Goal: Check status

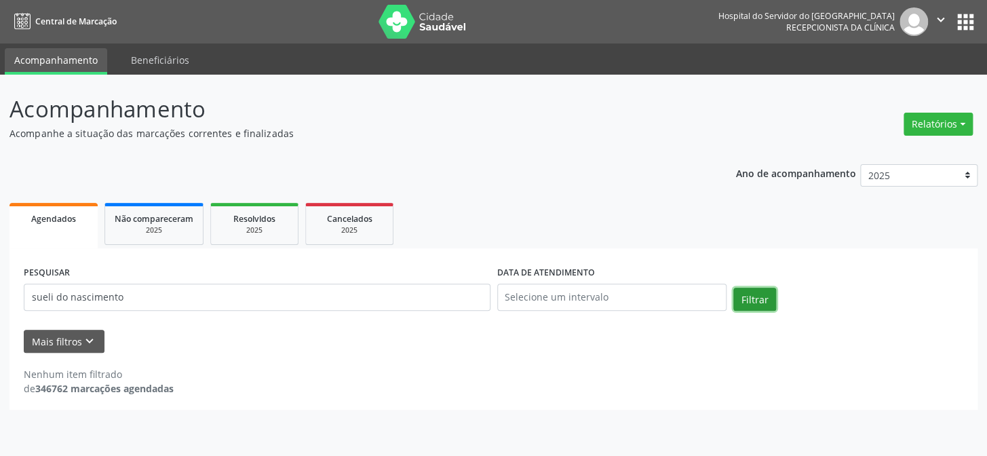
click at [743, 292] on button "Filtrar" at bounding box center [754, 299] width 43 height 23
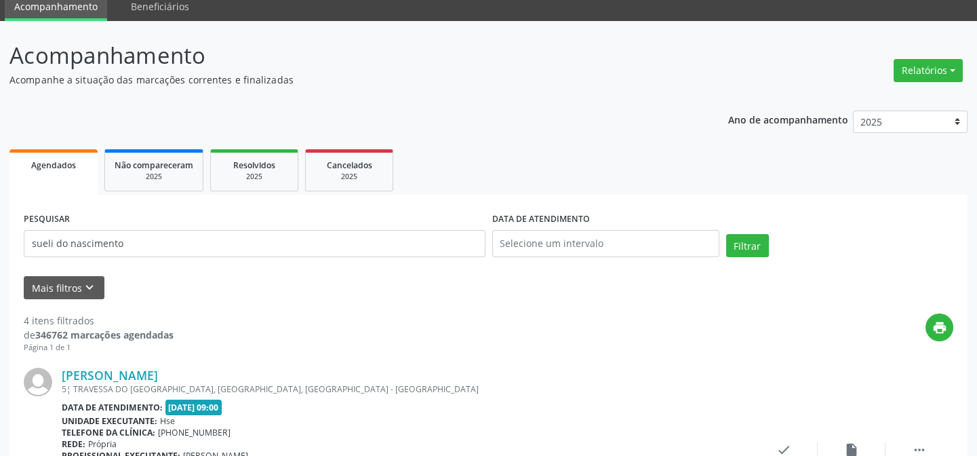
scroll to position [50, 0]
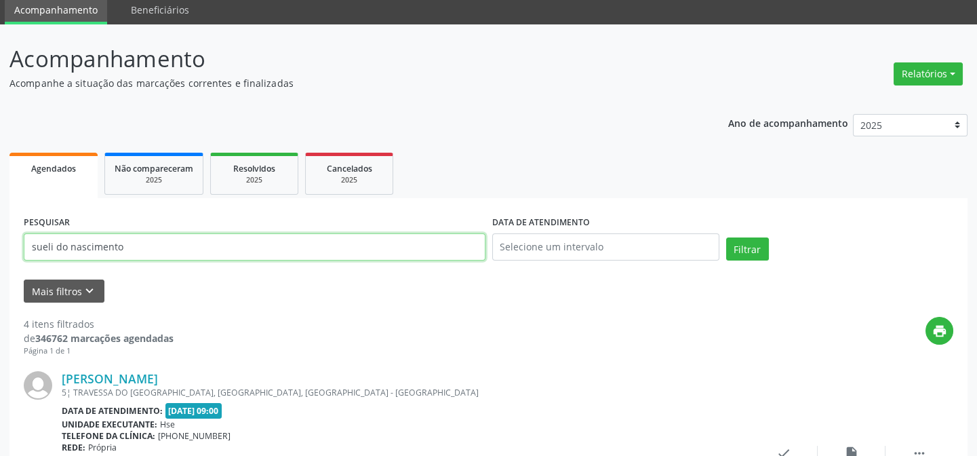
click at [168, 237] on input "sueli do nascimento" at bounding box center [255, 246] width 462 height 27
type input "s"
click at [726, 237] on button "Filtrar" at bounding box center [747, 248] width 43 height 23
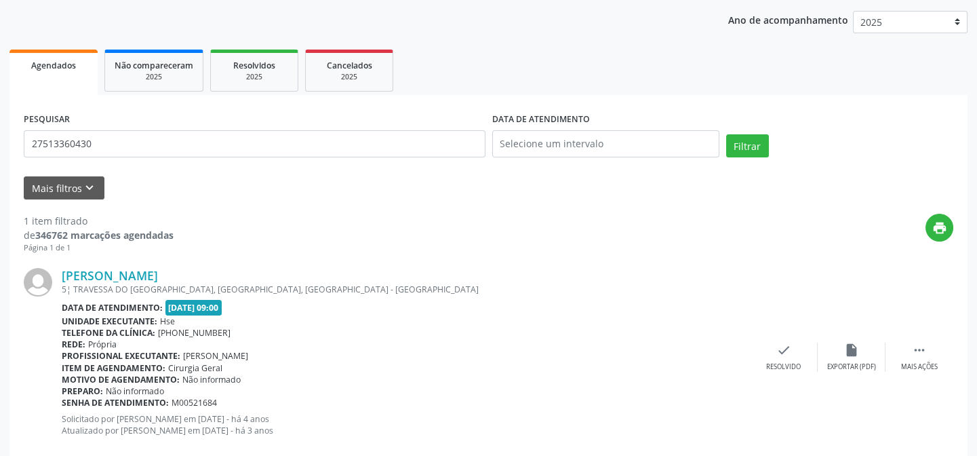
scroll to position [181, 0]
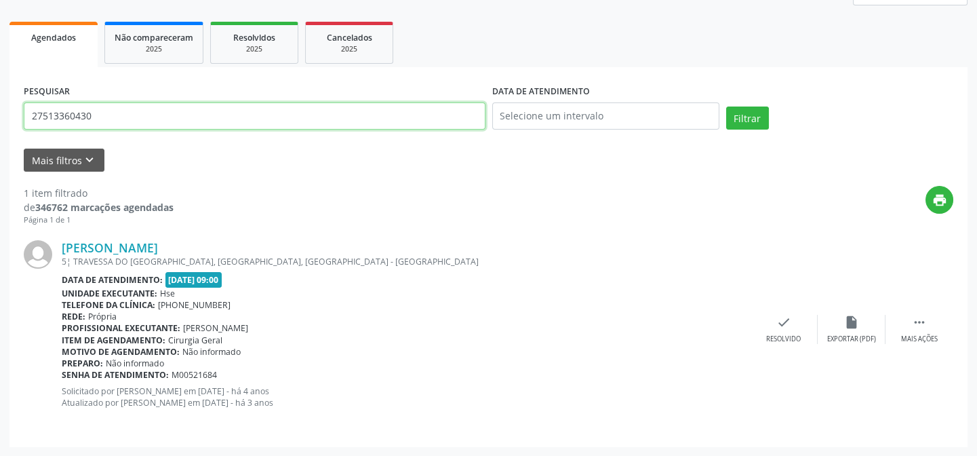
click at [102, 114] on input "27513360430" at bounding box center [255, 115] width 462 height 27
type input "2"
click at [726, 106] on button "Filtrar" at bounding box center [747, 117] width 43 height 23
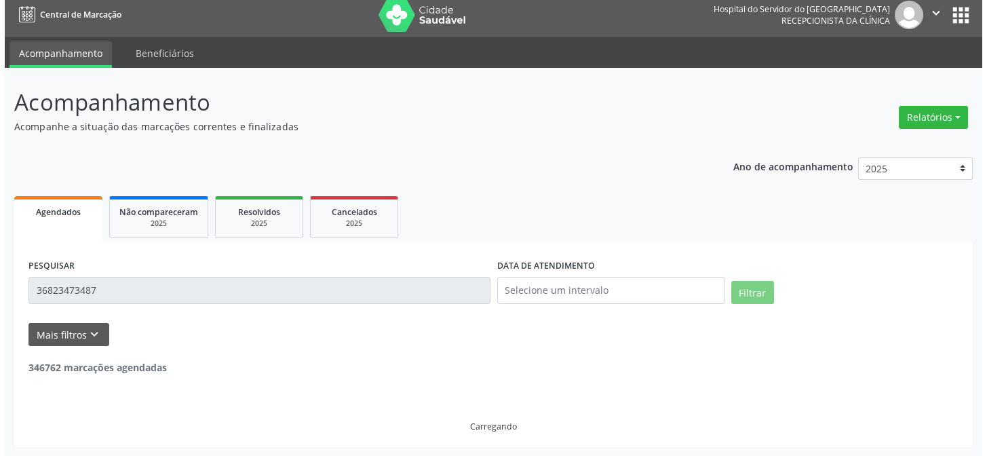
scroll to position [0, 0]
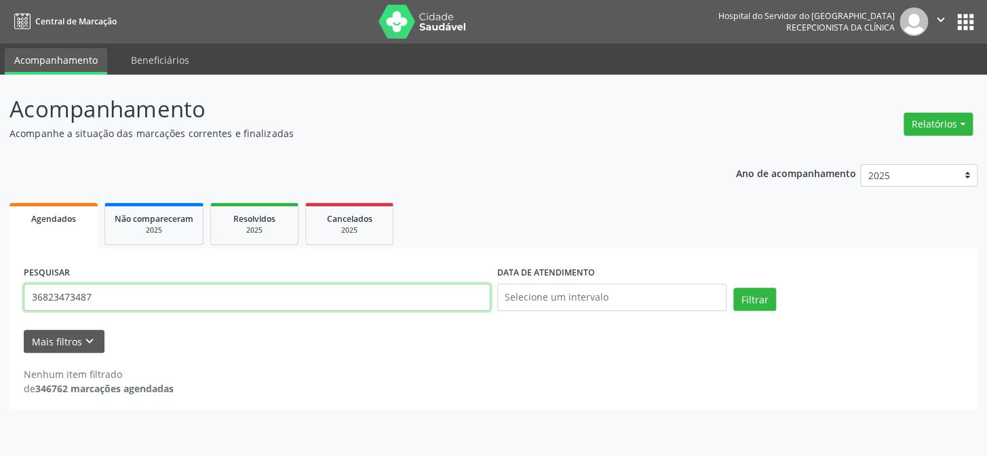
click at [104, 294] on input "36823473487" at bounding box center [257, 297] width 467 height 27
type input "3"
